Goal: Complete application form

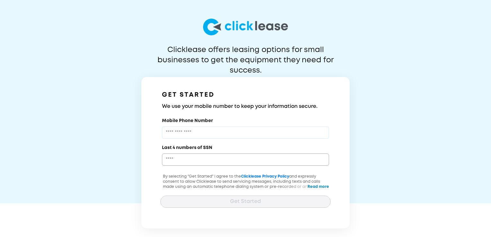
click at [218, 130] on input "Mobile Phone Number" at bounding box center [245, 133] width 167 height 12
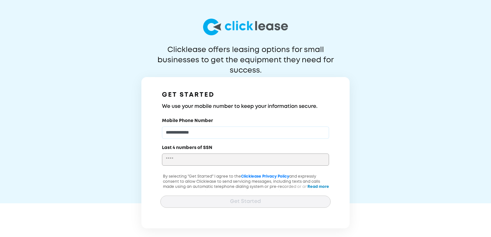
type input "**********"
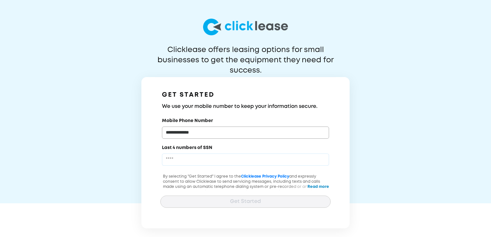
click at [175, 161] on input "Last 4 numbers of SSN" at bounding box center [245, 160] width 167 height 12
type input "****"
